Goal: Submit feedback/report problem

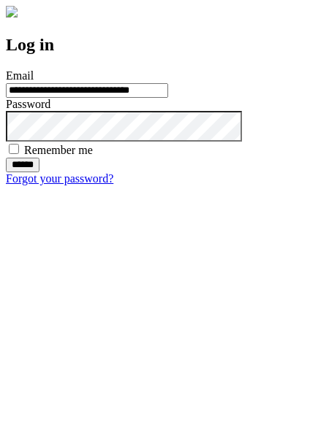
type input "**********"
click at [39, 172] on input "******" at bounding box center [23, 165] width 34 height 15
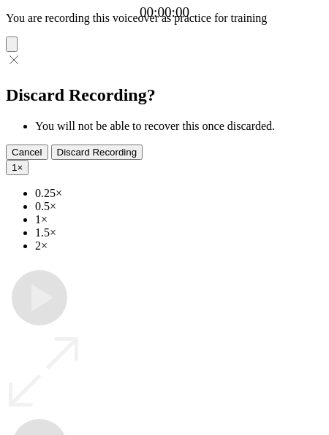
type input "**********"
